Goal: Check status

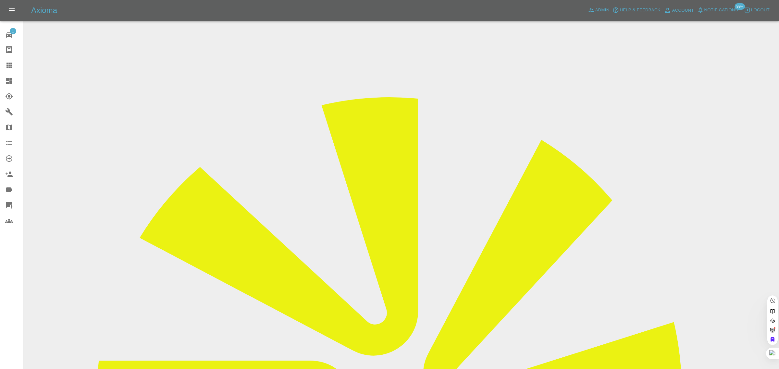
paste input "[EMAIL_ADDRESS][DOMAIN_NAME]"
type input "[EMAIL_ADDRESS][DOMAIN_NAME]"
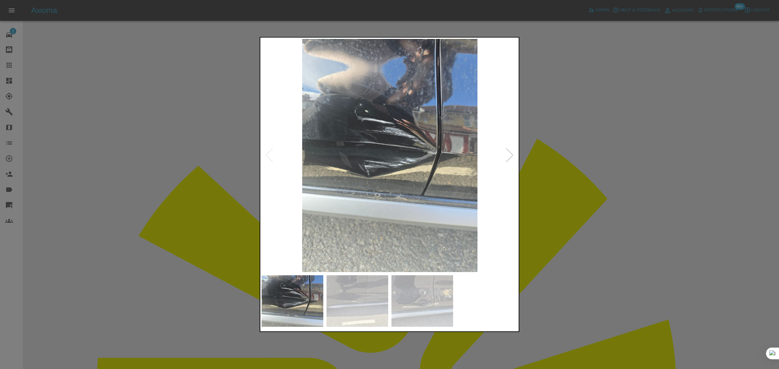
click at [180, 294] on div at bounding box center [389, 184] width 779 height 369
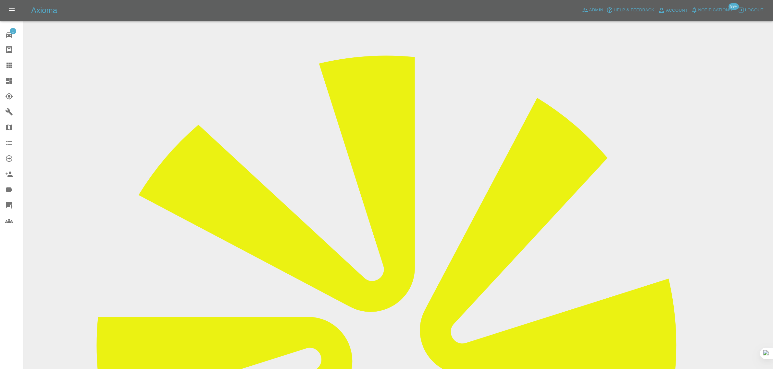
scroll to position [41, 0]
click at [8, 63] on icon at bounding box center [8, 65] width 5 height 5
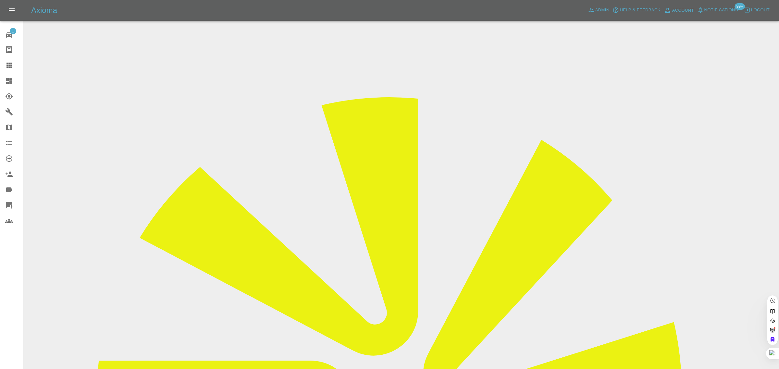
paste input "[EMAIL_ADDRESS][DOMAIN_NAME]"
type input "[EMAIL_ADDRESS][DOMAIN_NAME]"
